Goal: Task Accomplishment & Management: Manage account settings

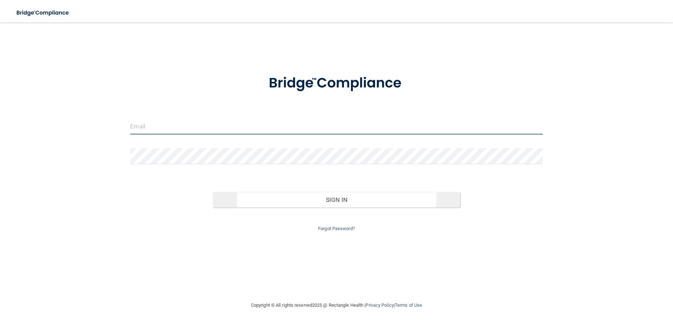
type input "[PERSON_NAME][EMAIL_ADDRESS][DOMAIN_NAME]"
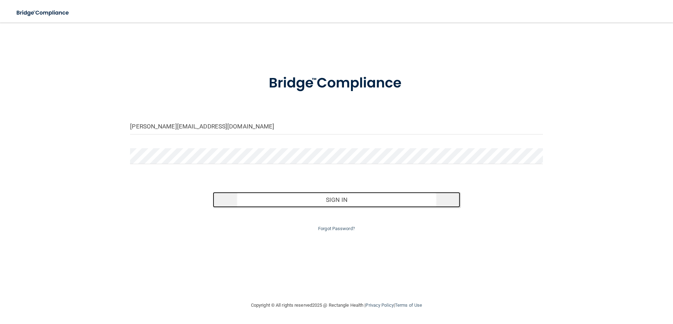
click at [345, 197] on button "Sign In" at bounding box center [336, 200] width 247 height 16
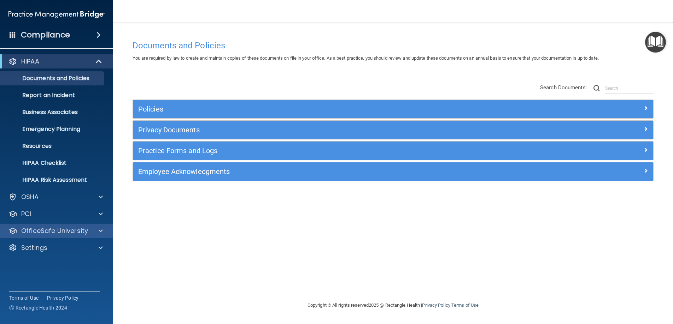
click at [51, 225] on div "OfficeSafe University" at bounding box center [56, 231] width 113 height 14
click at [45, 231] on p "OfficeSafe University" at bounding box center [54, 231] width 67 height 8
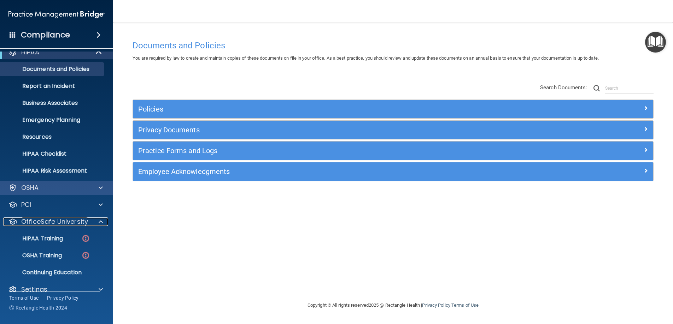
scroll to position [20, 0]
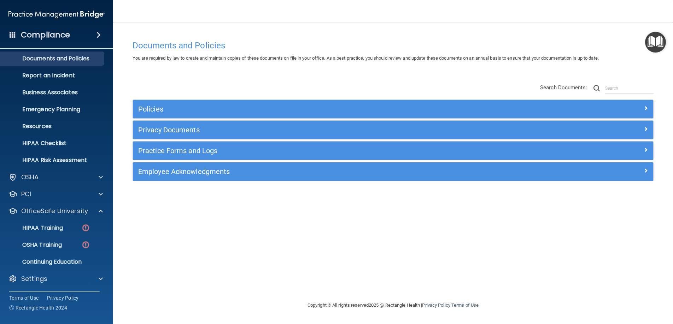
click at [88, 35] on div "Compliance" at bounding box center [56, 35] width 113 height 16
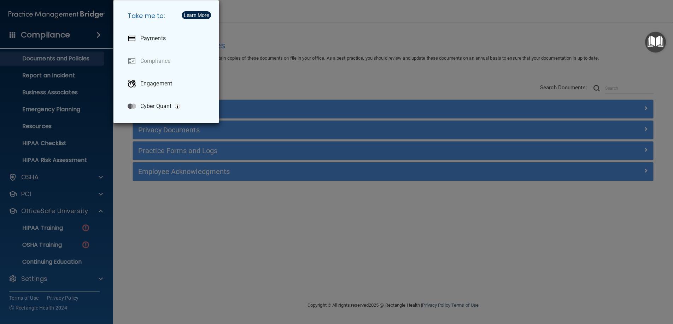
click at [87, 35] on div "Take me to: Payments Compliance Engagement Cyber Quant" at bounding box center [336, 162] width 673 height 324
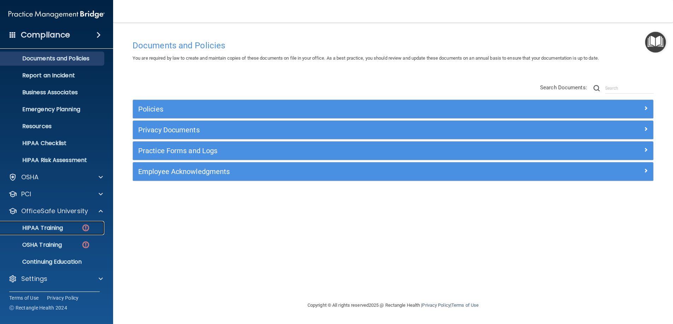
click at [58, 226] on p "HIPAA Training" at bounding box center [34, 228] width 58 height 7
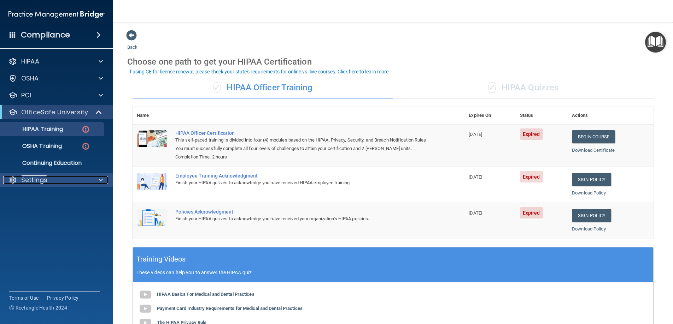
click at [58, 177] on div "Settings" at bounding box center [47, 180] width 88 height 8
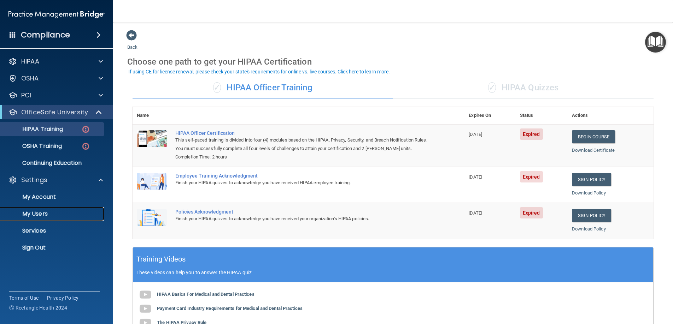
click at [39, 215] on p "My Users" at bounding box center [53, 214] width 96 height 7
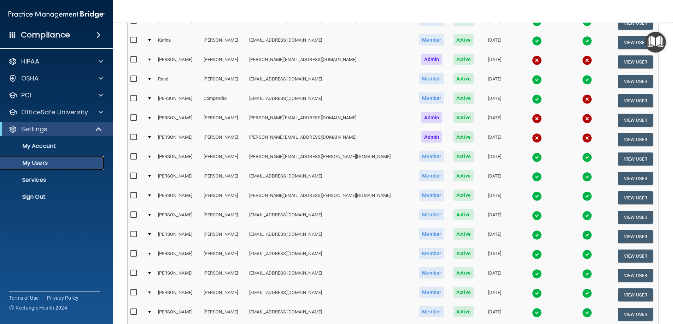
scroll to position [260, 0]
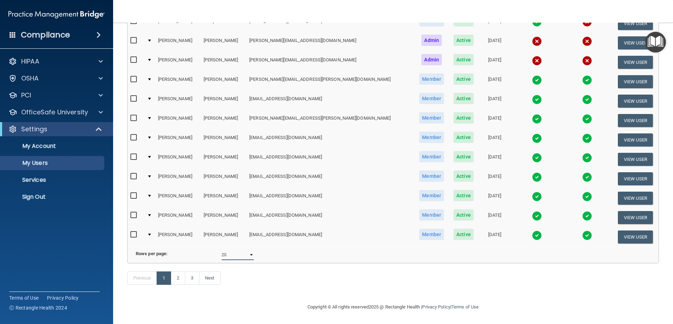
click at [240, 250] on select "10 20 30 40 all" at bounding box center [237, 255] width 32 height 11
select select "40"
click at [221, 250] on select "10 20 30 40 all" at bounding box center [237, 255] width 32 height 11
select select "40"
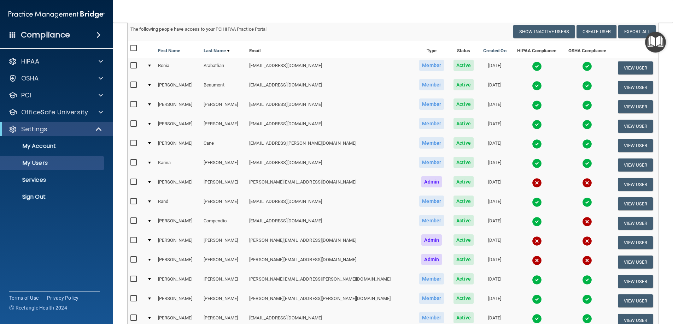
scroll to position [49, 0]
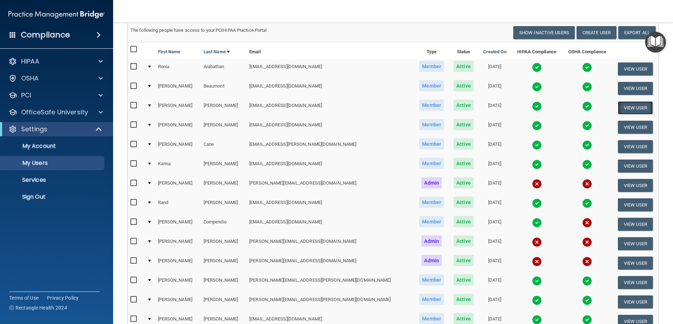
click at [625, 106] on button "View User" at bounding box center [634, 107] width 35 height 13
